Goal: Information Seeking & Learning: Understand process/instructions

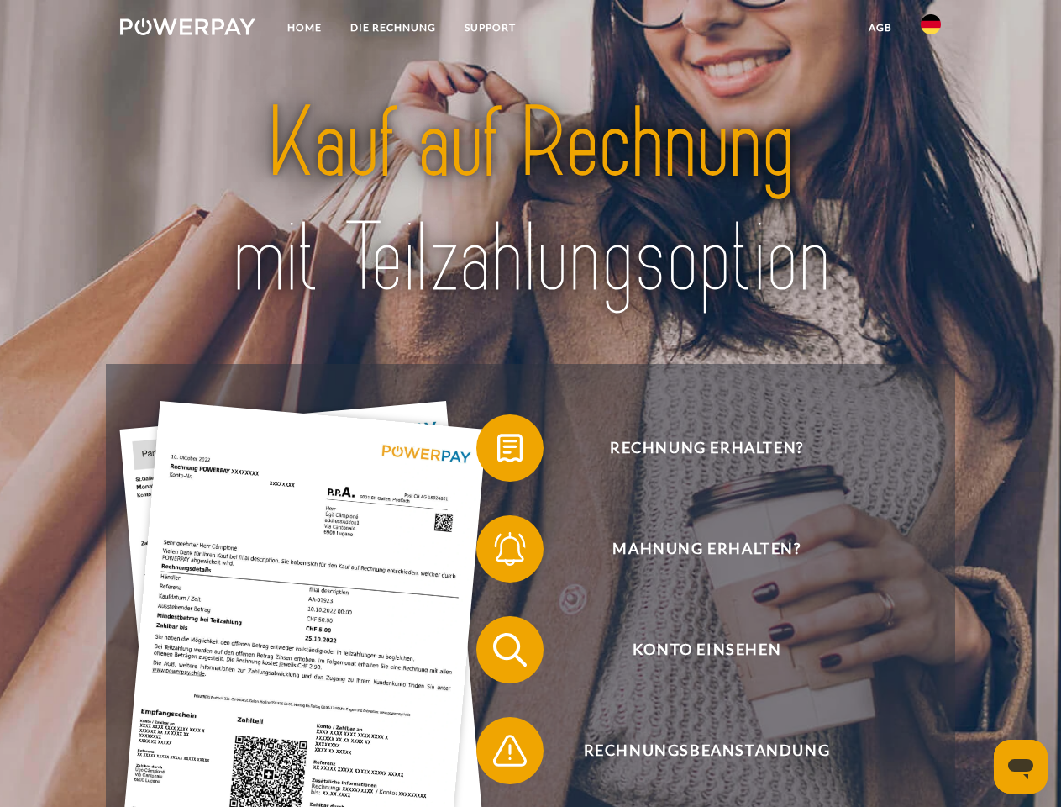
click at [187, 29] on img at bounding box center [187, 26] width 135 height 17
click at [931, 29] on img at bounding box center [931, 24] width 20 height 20
click at [880, 28] on link "agb" at bounding box center [881, 28] width 52 height 30
click at [498, 451] on span at bounding box center [485, 448] width 84 height 84
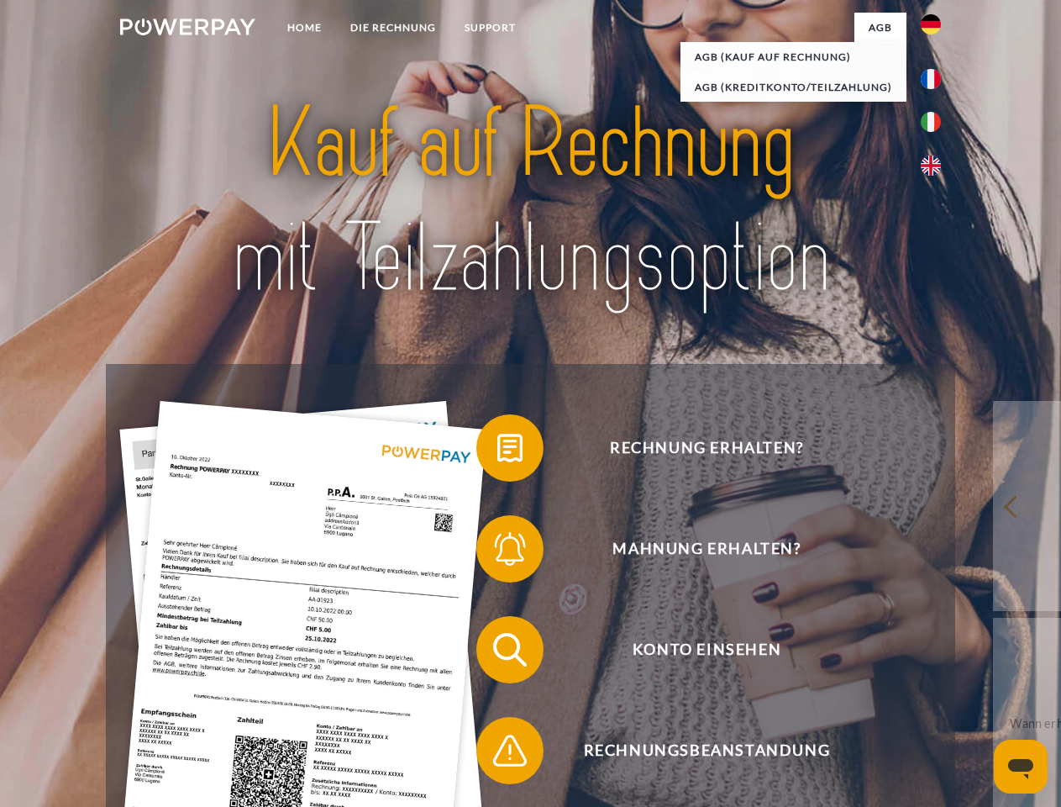
click at [498, 552] on span at bounding box center [485, 549] width 84 height 84
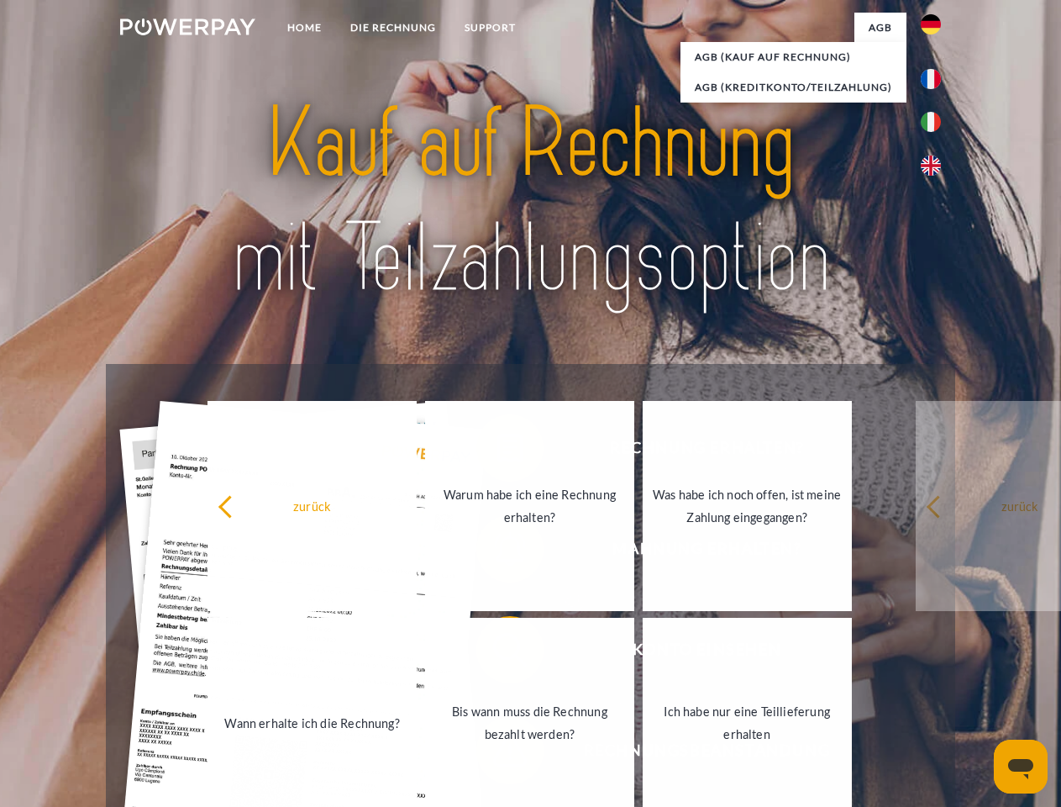
click at [498, 653] on link "Bis wann muss die Rechnung bezahlt werden?" at bounding box center [529, 723] width 209 height 210
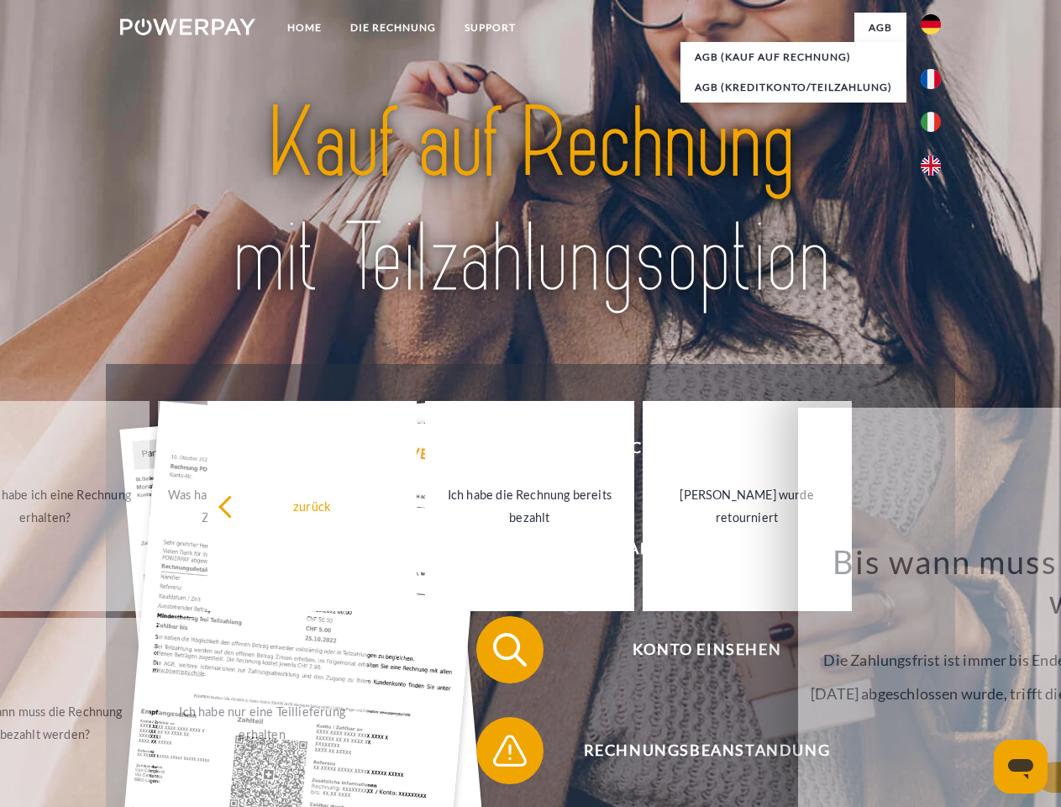
click at [498, 754] on span at bounding box center [485, 750] width 84 height 84
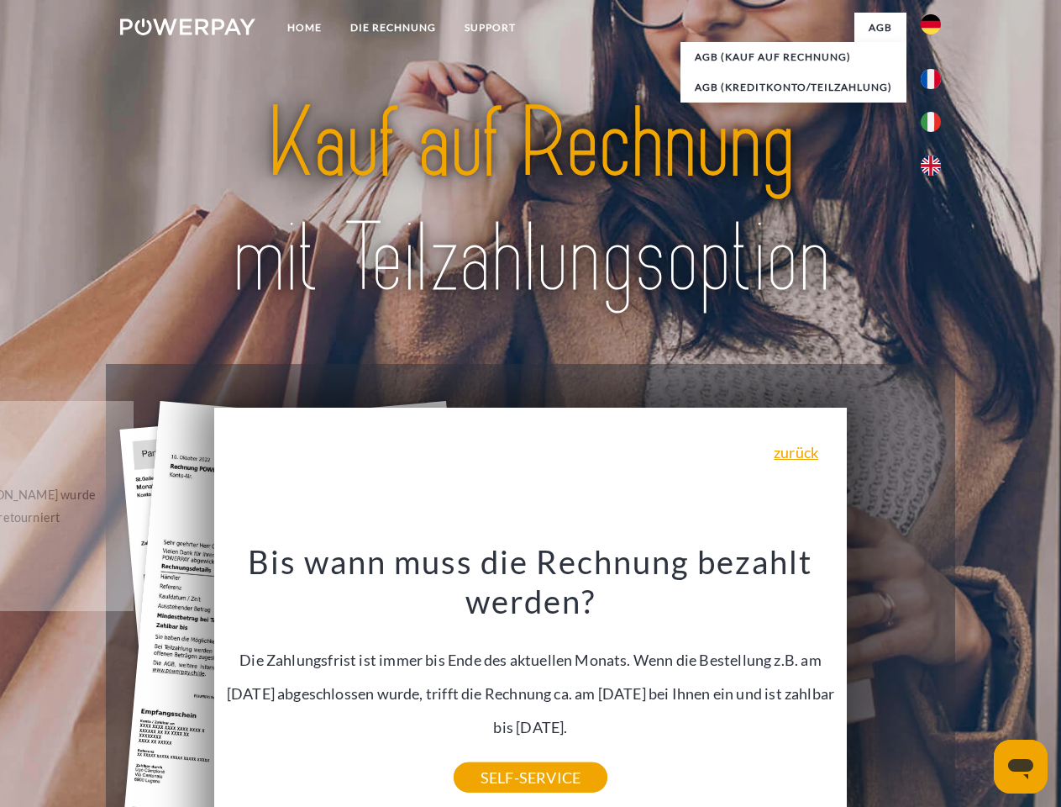
click at [1021, 766] on icon "Messaging-Fenster öffnen" at bounding box center [1021, 769] width 25 height 20
